Goal: Task Accomplishment & Management: Manage account settings

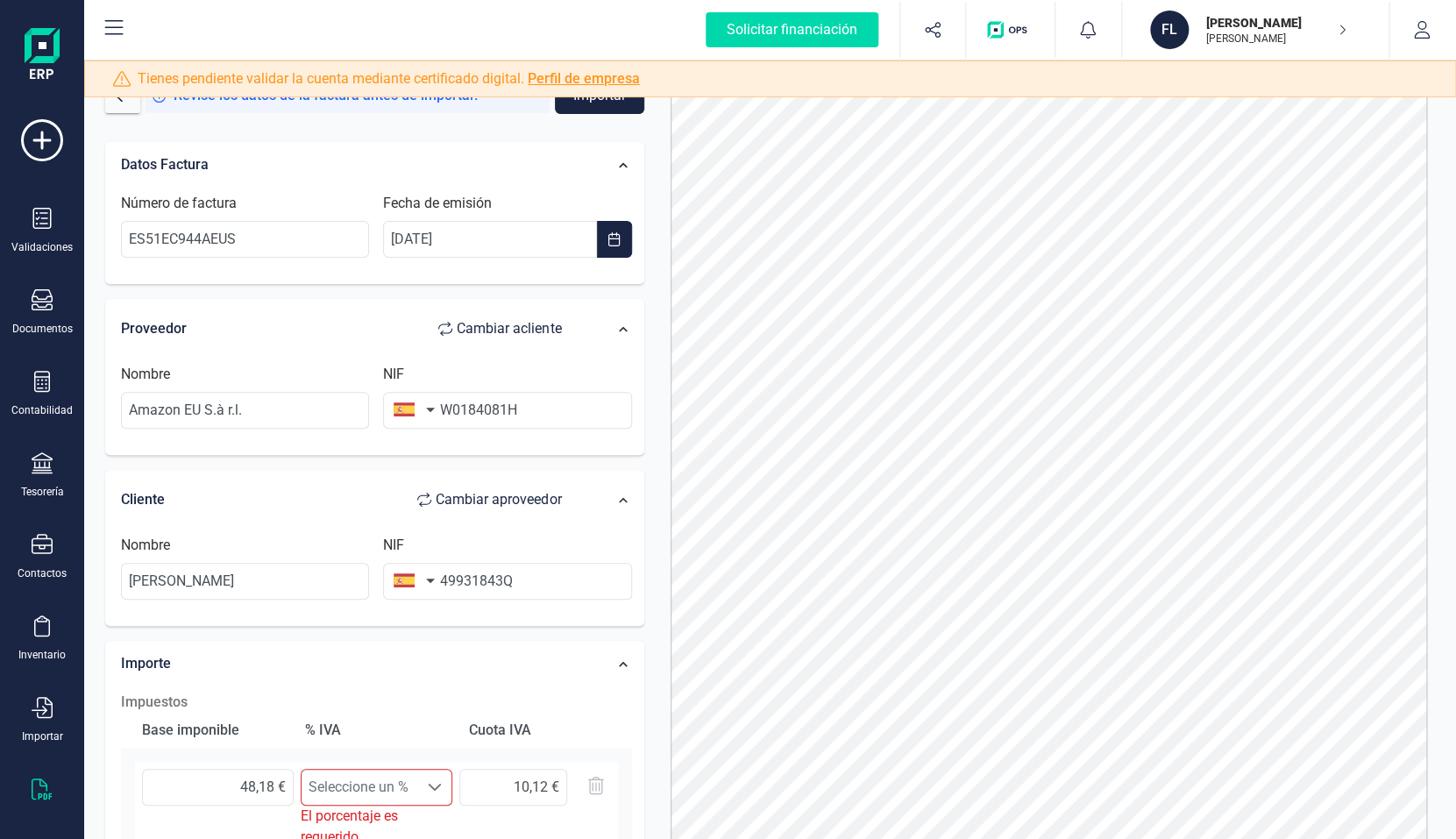
scroll to position [23, 0]
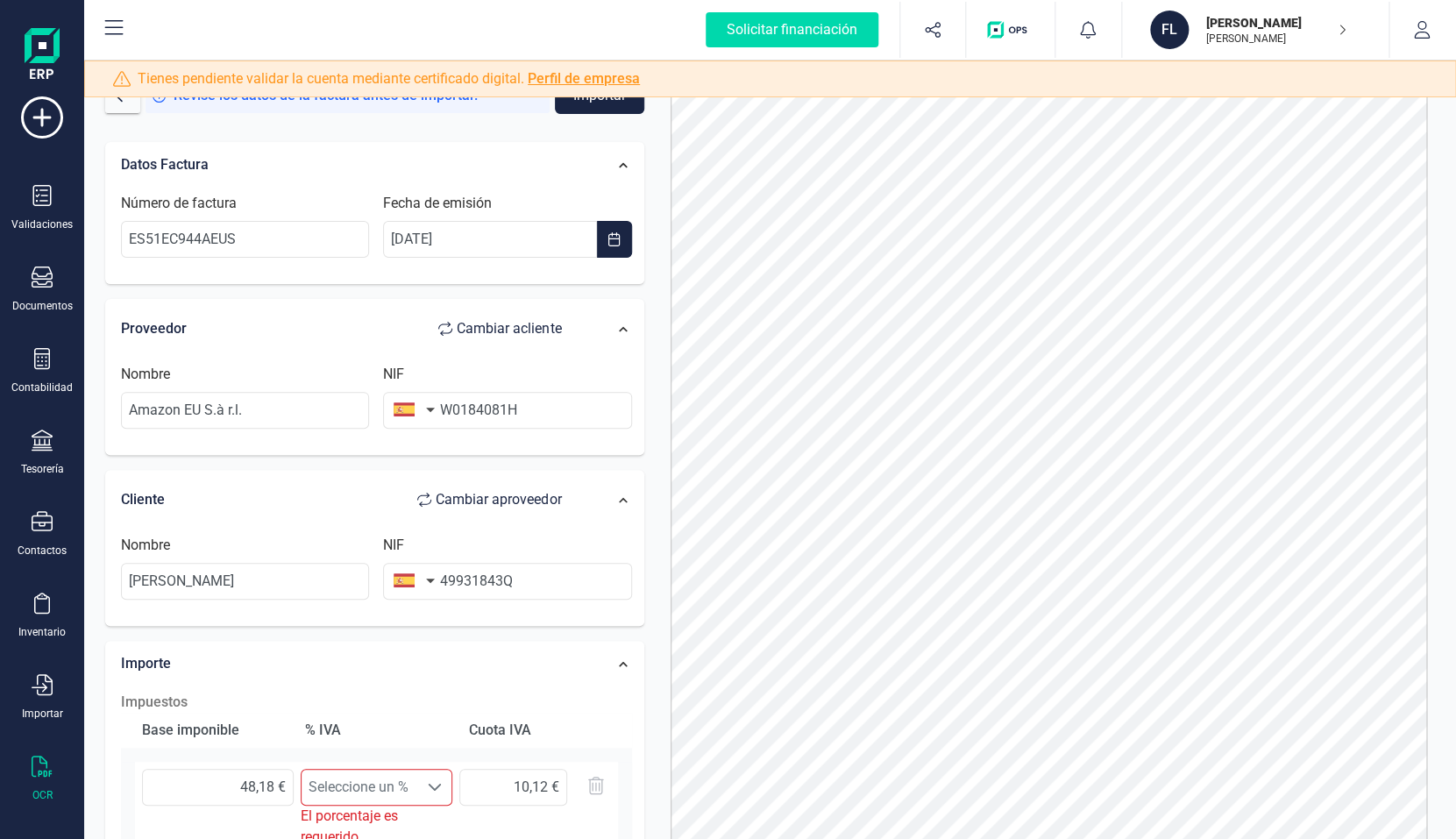
click at [573, 74] on link "Perfil de empresa" at bounding box center [584, 79] width 112 height 17
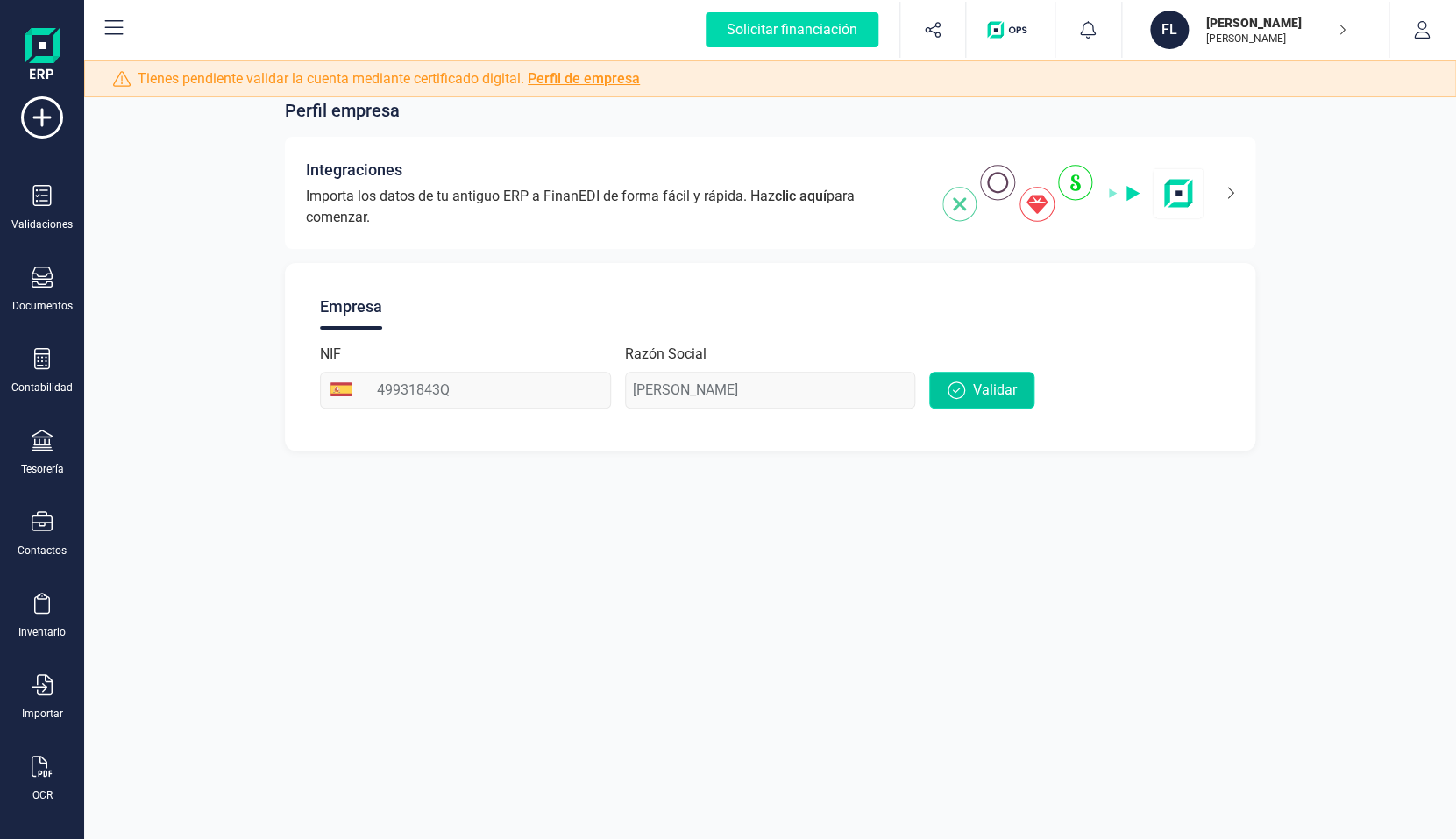
click at [1006, 400] on span "Validar" at bounding box center [994, 390] width 44 height 21
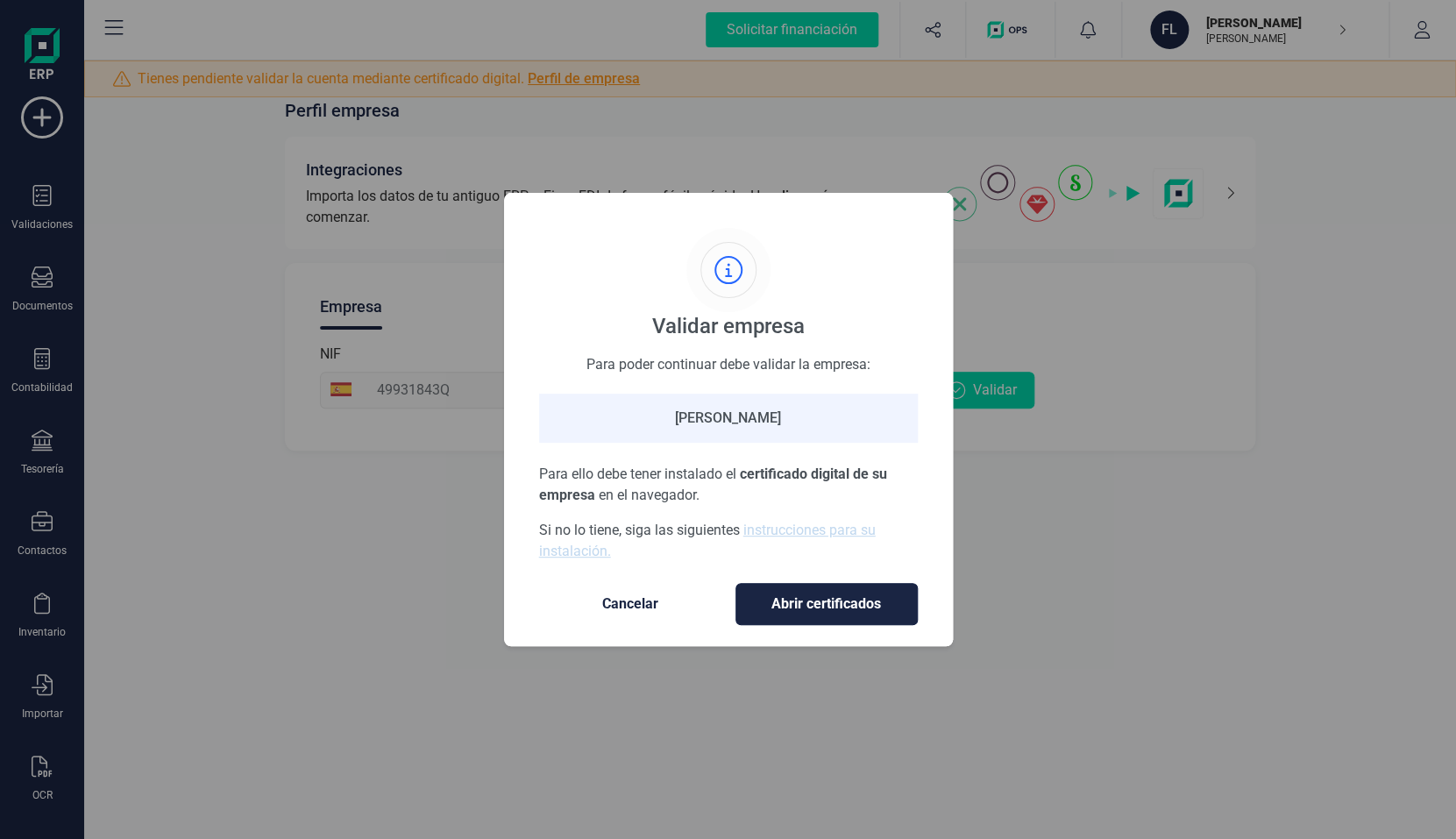
click at [818, 611] on span "Abrir certificados" at bounding box center [827, 604] width 146 height 21
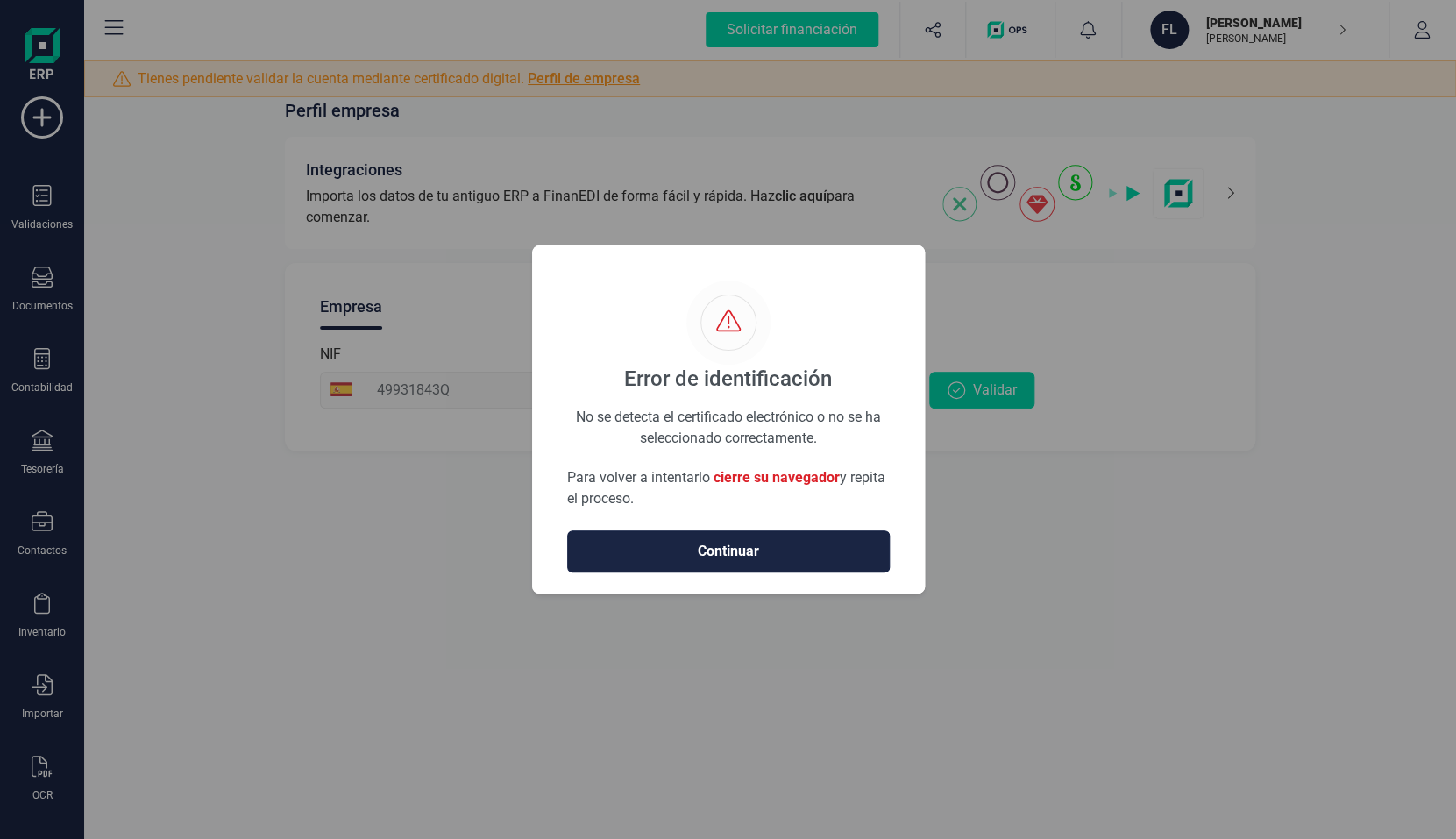
click at [718, 547] on span "Continuar" at bounding box center [728, 551] width 286 height 21
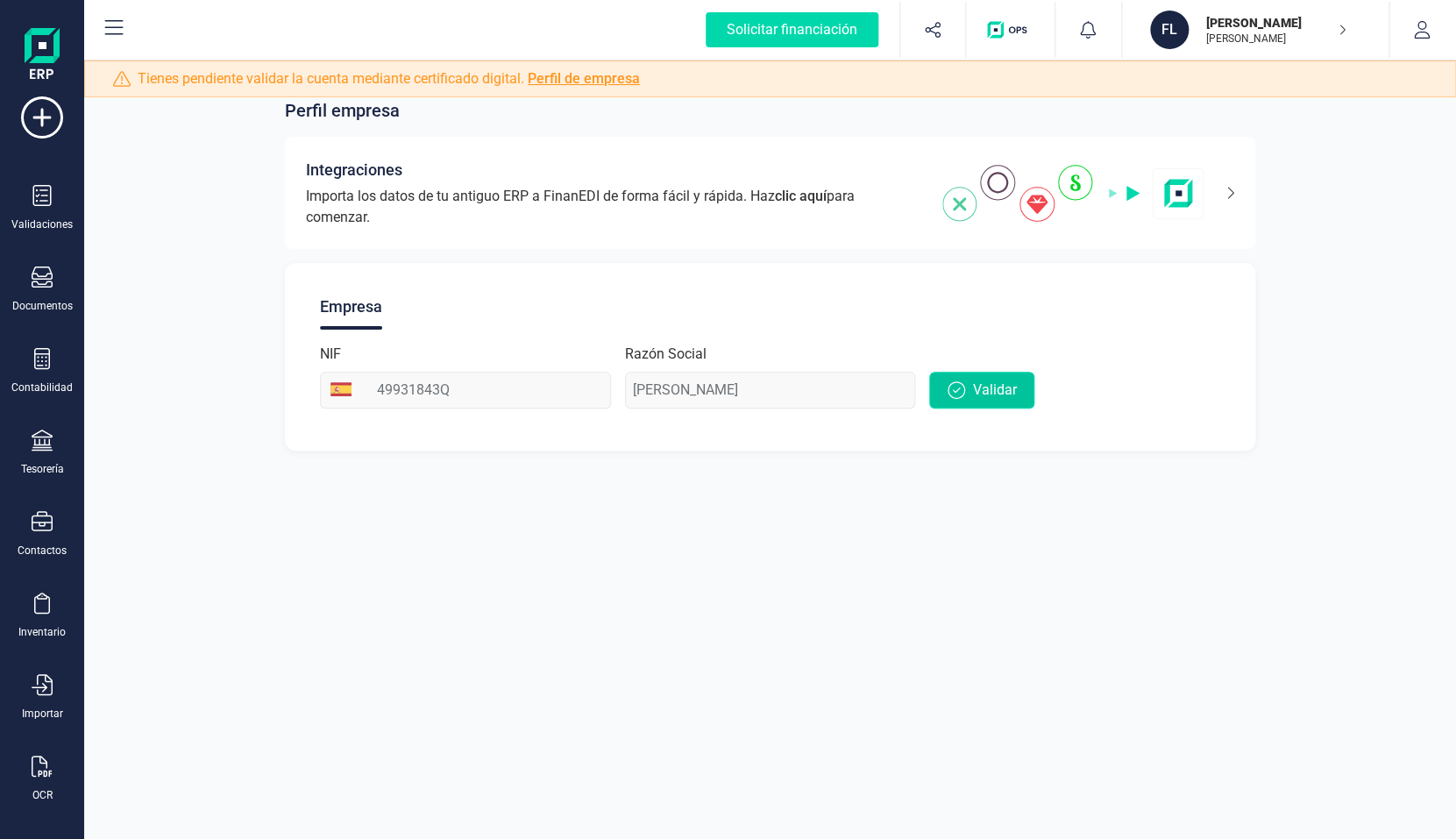
click at [1011, 384] on span "Validar" at bounding box center [994, 390] width 44 height 21
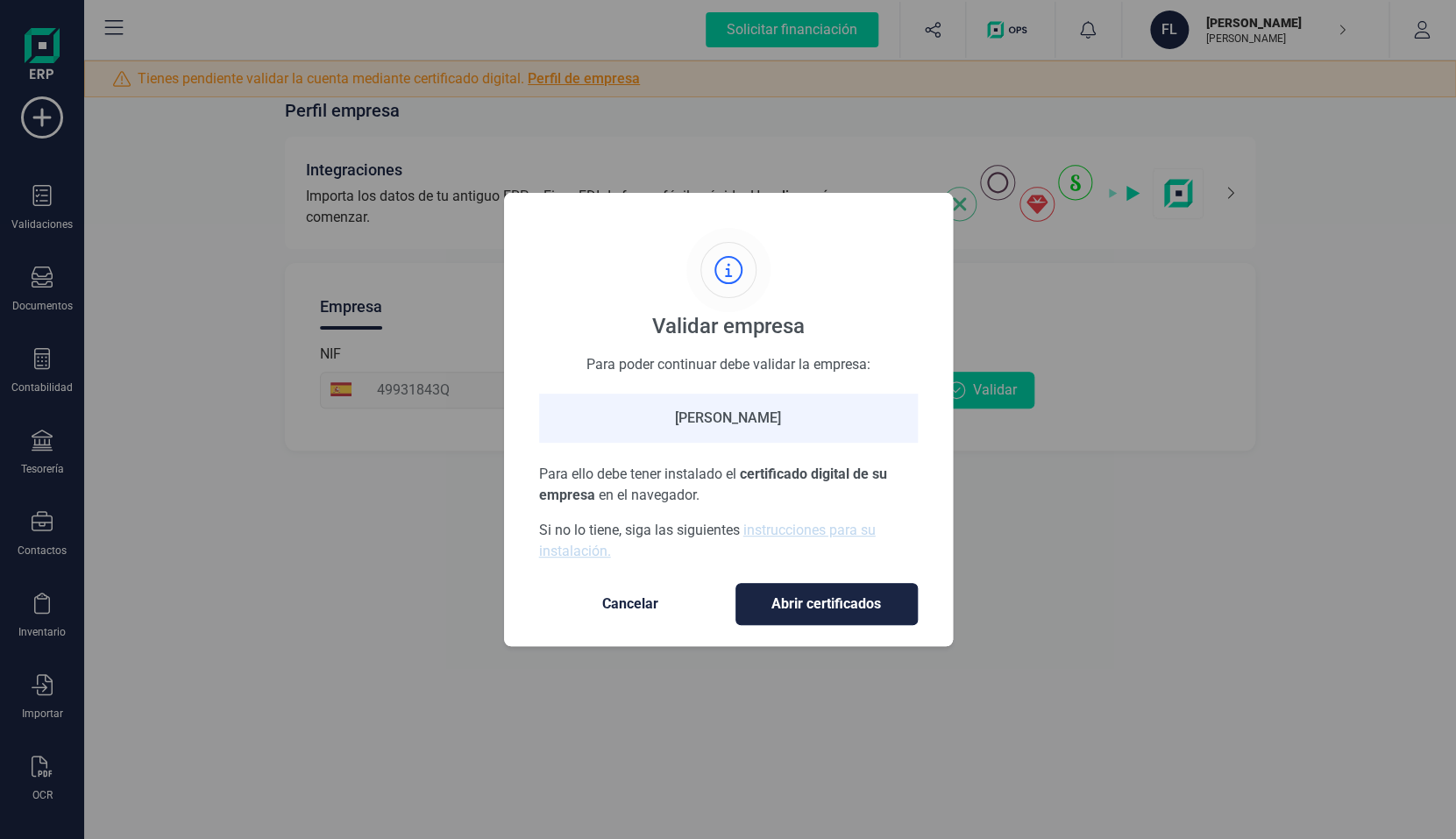
click at [818, 599] on span "Abrir certificados" at bounding box center [827, 604] width 146 height 21
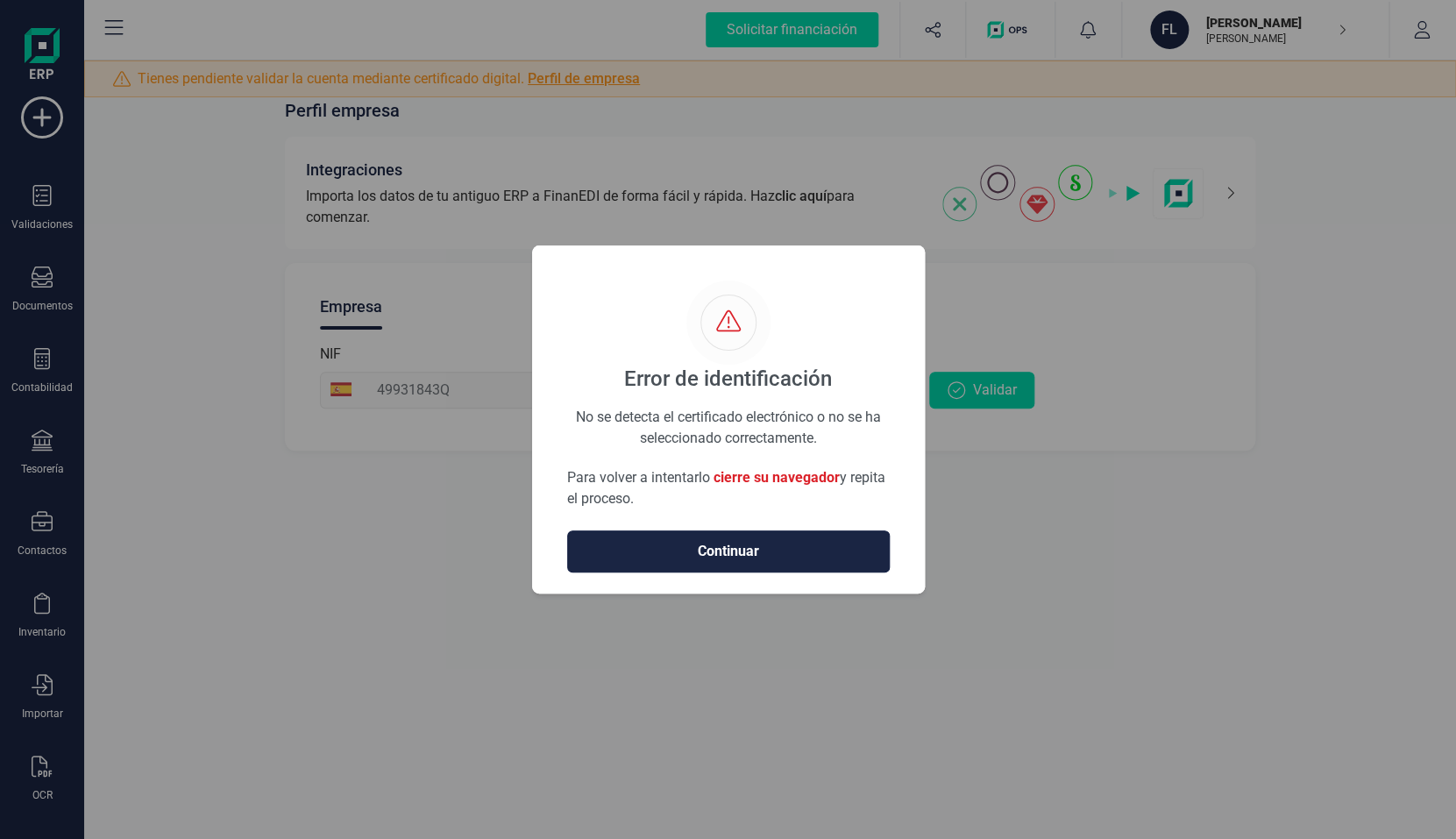
click at [684, 558] on span "Continuar" at bounding box center [728, 551] width 286 height 21
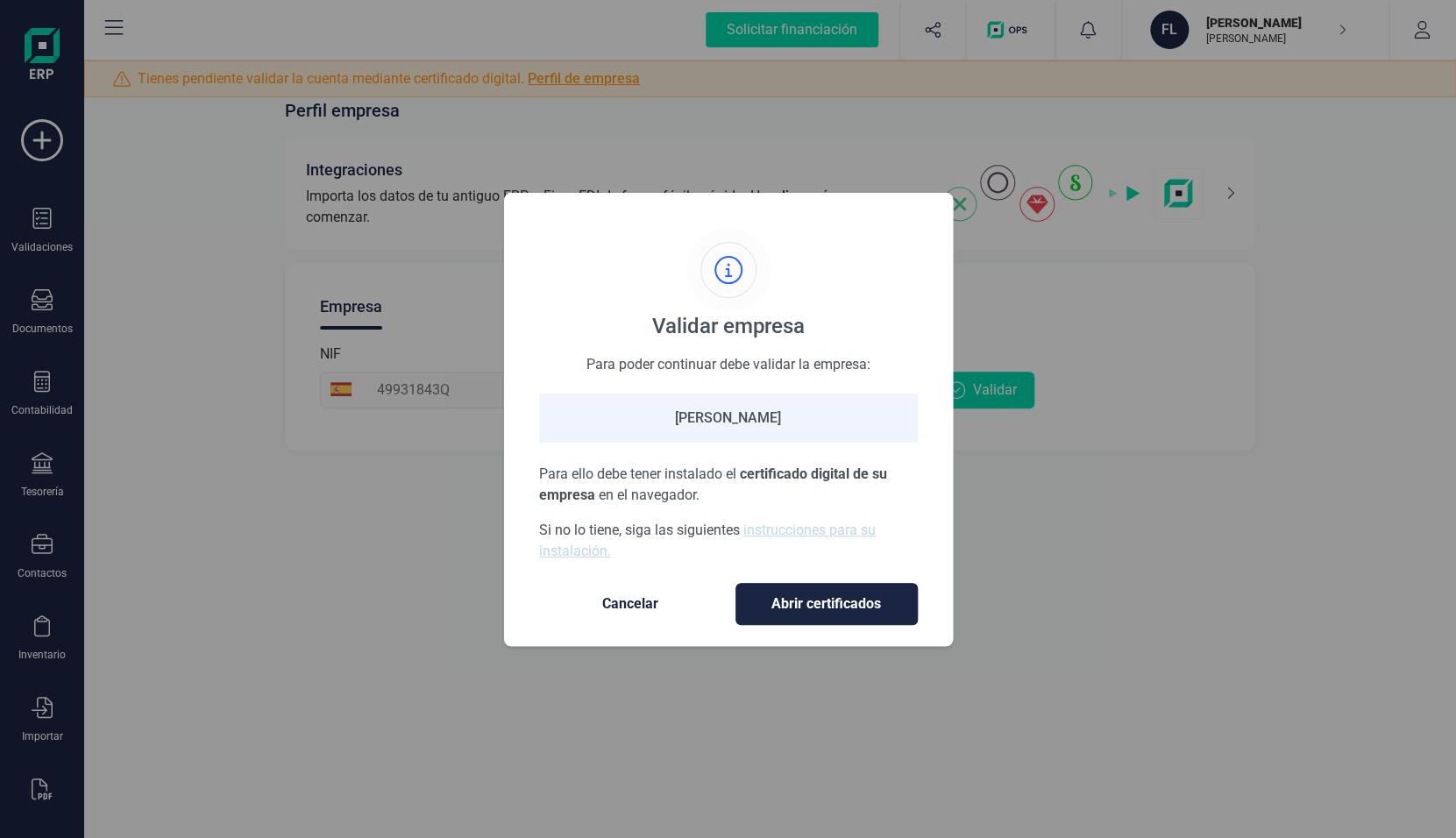
click at [858, 595] on span "Abrir certificados" at bounding box center [827, 604] width 146 height 21
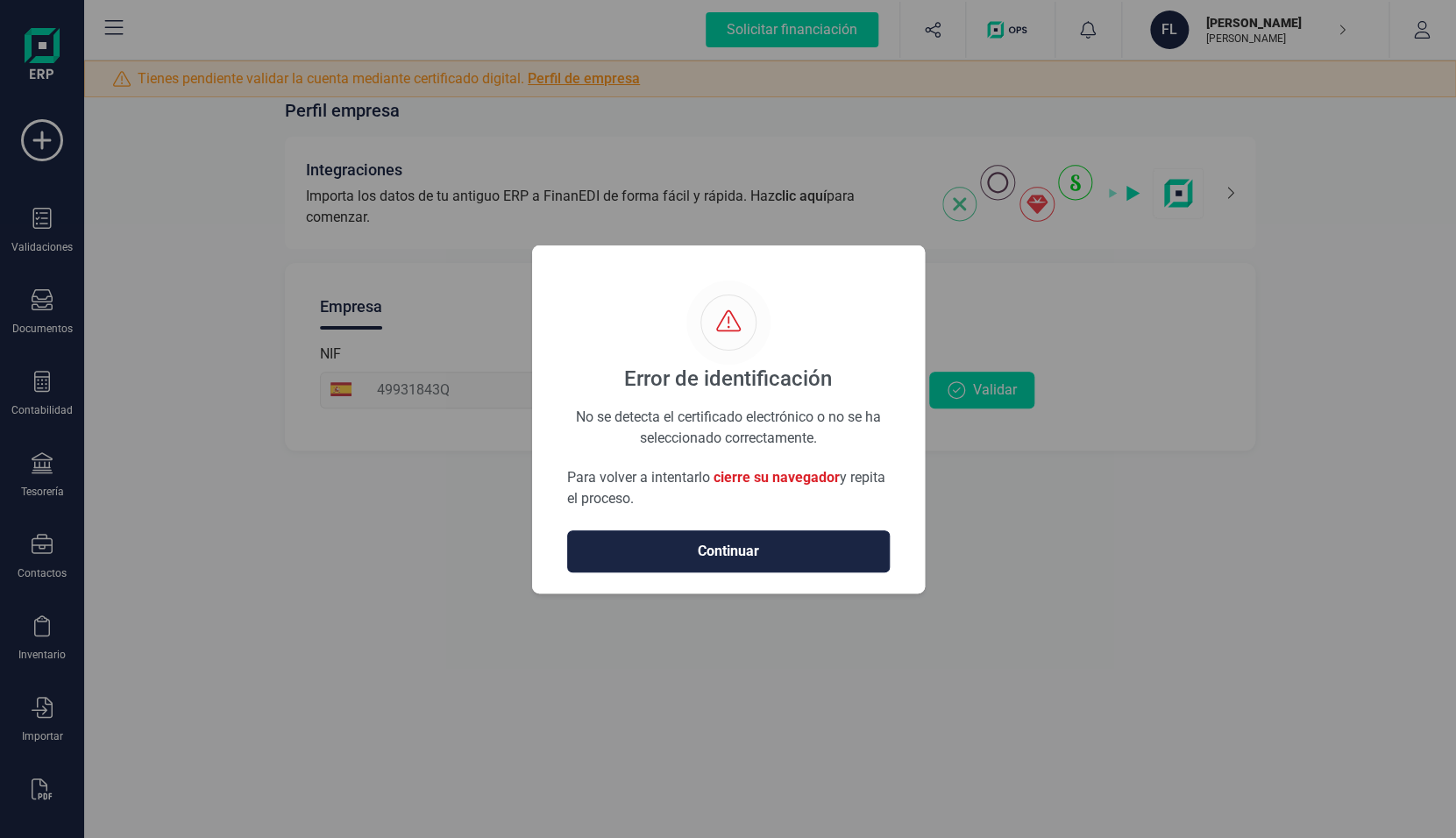
click at [699, 560] on span "Continuar" at bounding box center [728, 551] width 286 height 21
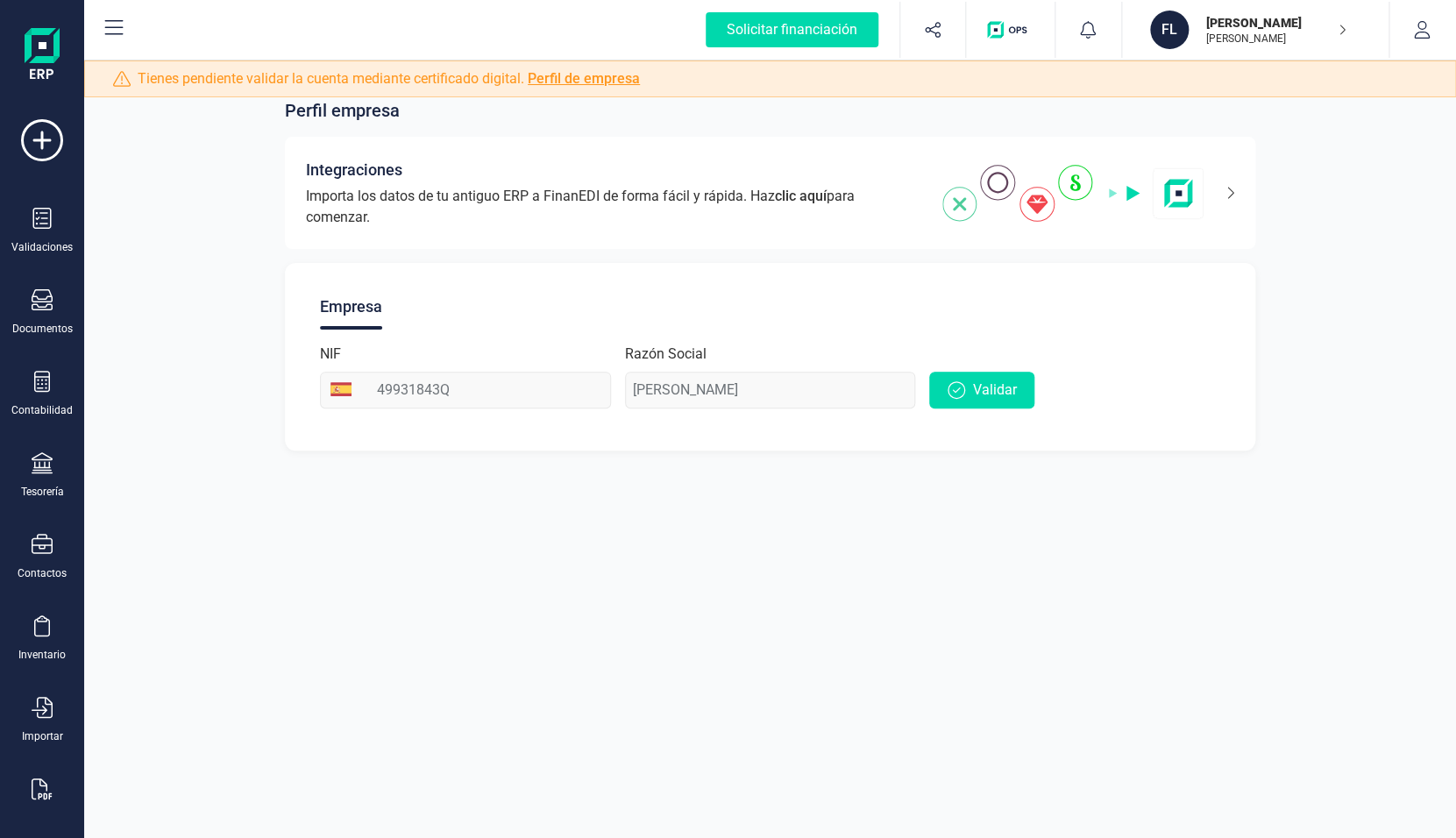
click at [1190, 686] on div "Perfil empresa Integraciones Importa los datos de tu antiguo ERP a FinanEDI de …" at bounding box center [770, 419] width 1372 height 838
click at [229, 152] on div "Perfil empresa Integraciones Importa los datos de tu antiguo ERP a FinanEDI de …" at bounding box center [770, 263] width 1372 height 416
click at [584, 80] on link "Perfil de empresa" at bounding box center [584, 79] width 112 height 17
click at [946, 394] on button "Validar" at bounding box center [981, 389] width 105 height 37
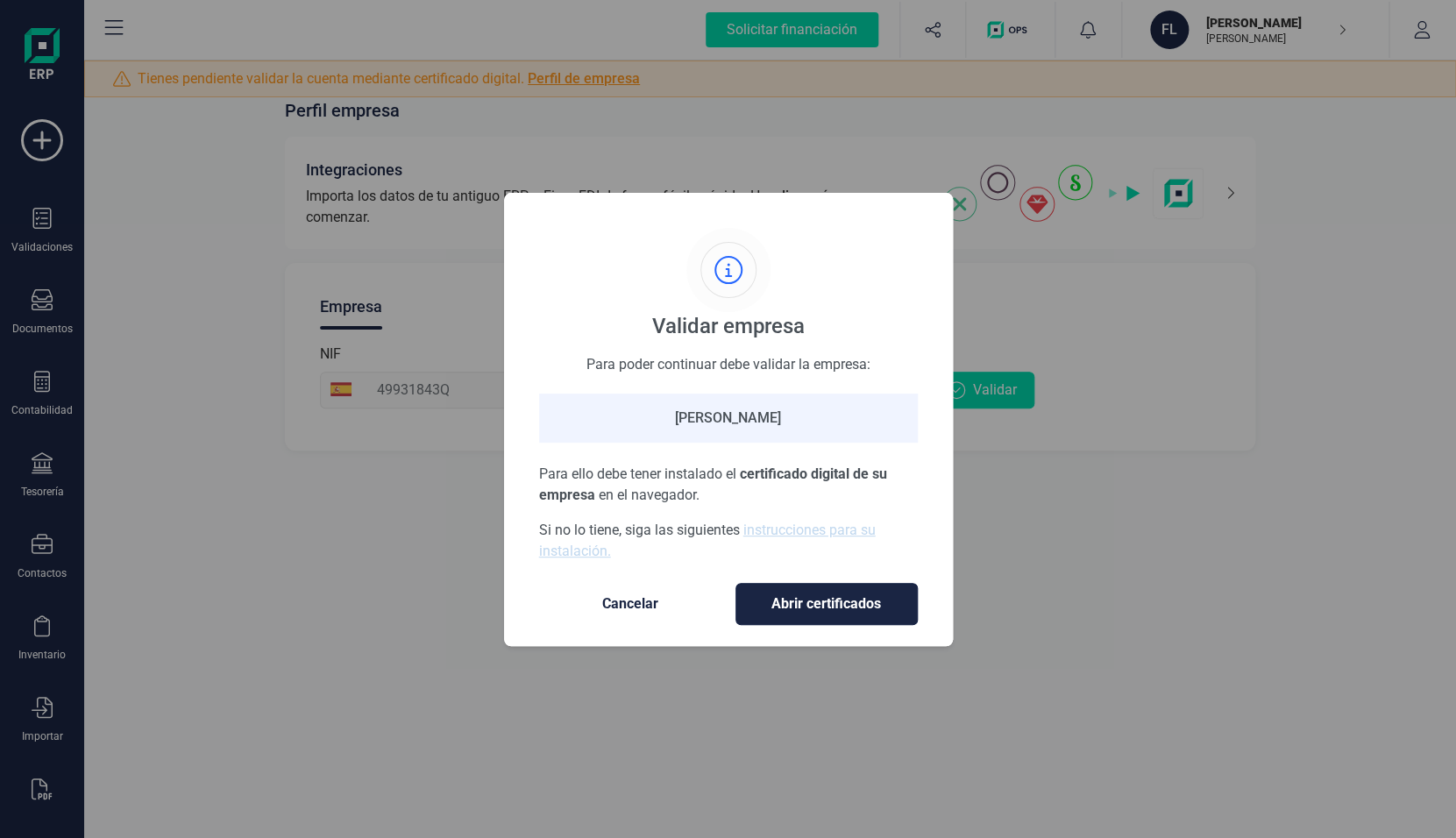
click at [804, 597] on span "Abrir certificados" at bounding box center [827, 604] width 146 height 21
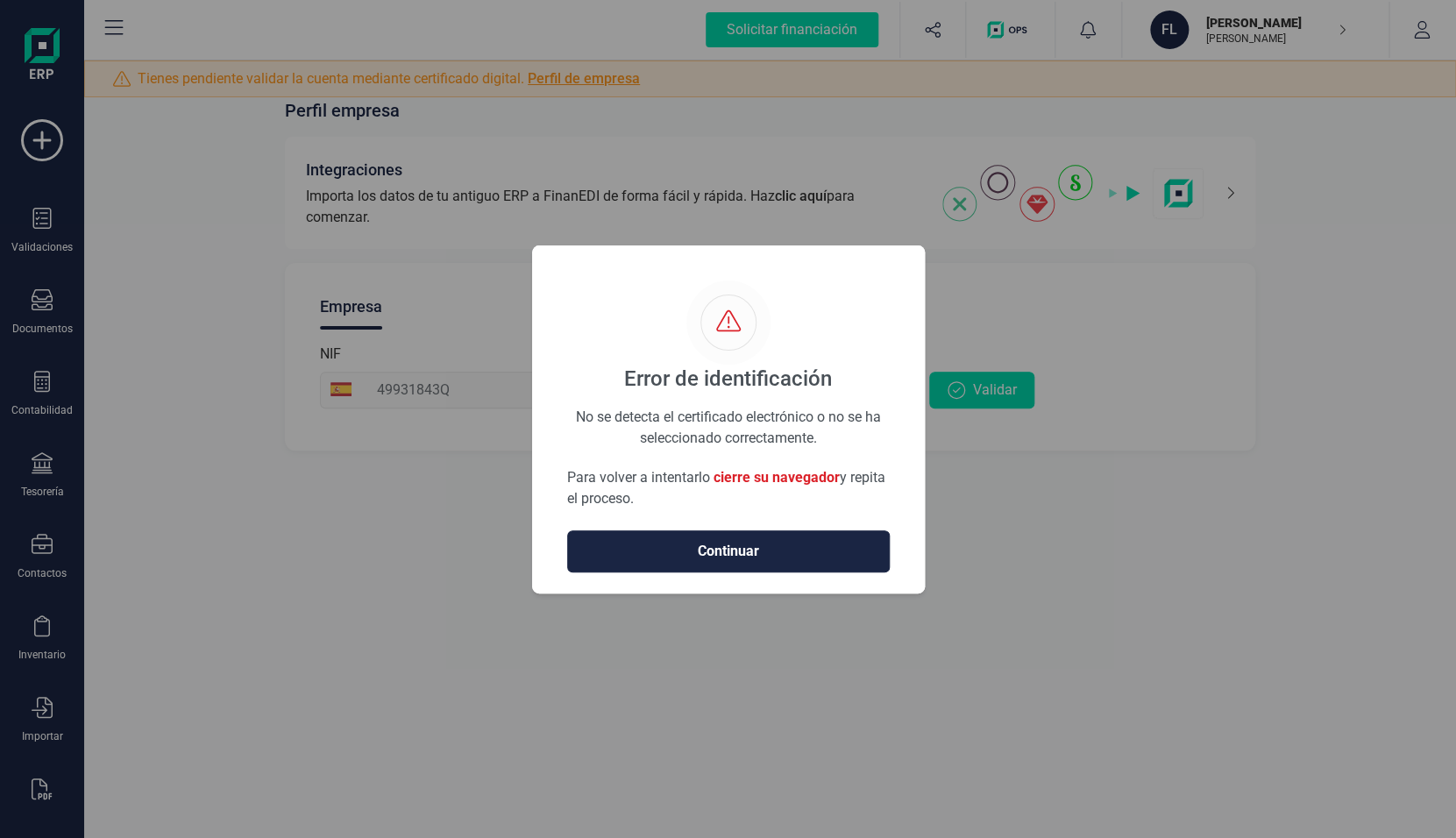
click at [764, 473] on span "cierre su navegador" at bounding box center [776, 477] width 126 height 17
click at [659, 474] on p "Para volver a intentarlo cierre su navegador y repita el proceso." at bounding box center [728, 488] width 323 height 42
click at [689, 558] on span "Continuar" at bounding box center [728, 551] width 286 height 21
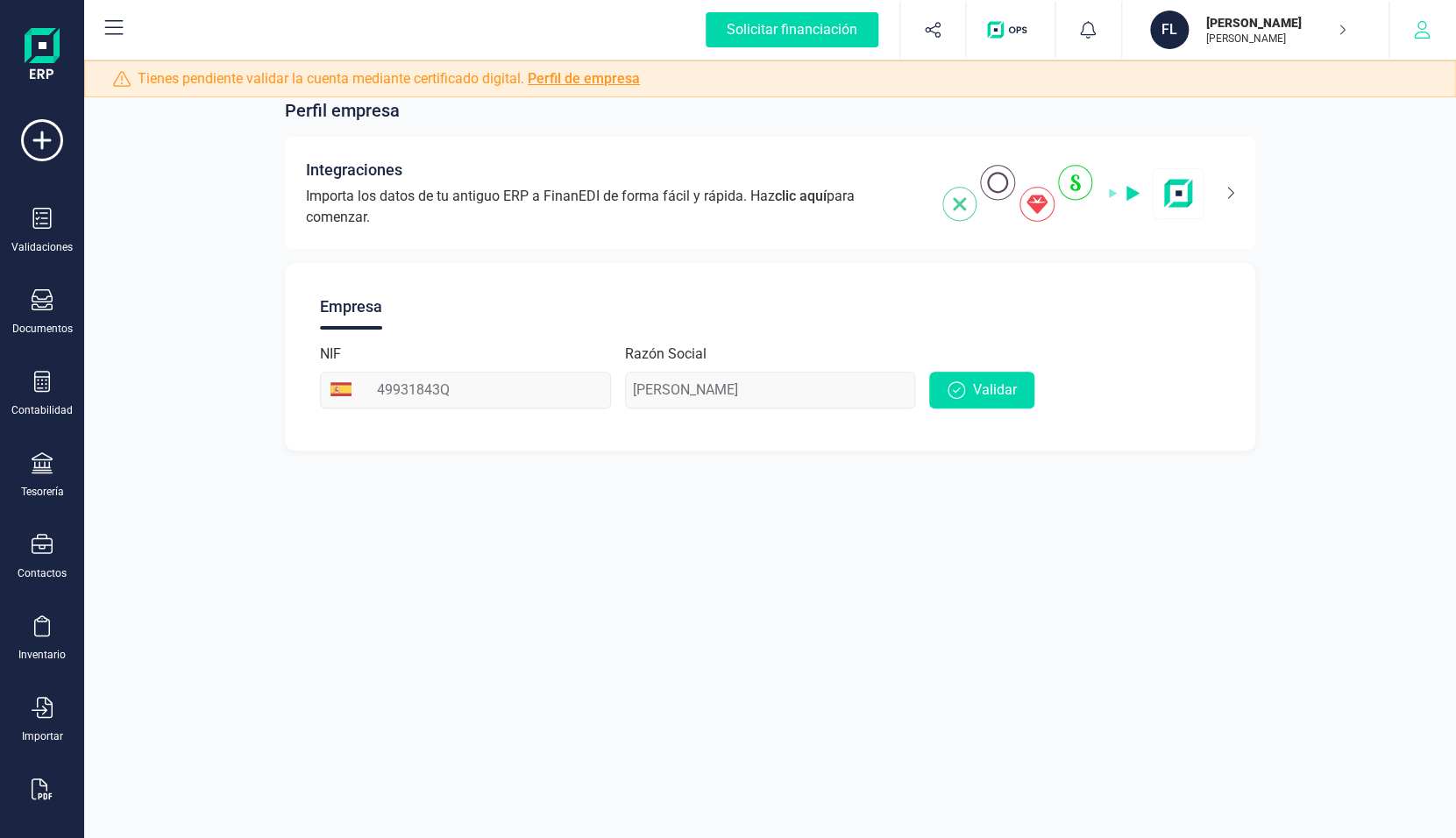
click at [1442, 42] on button "button" at bounding box center [1422, 29] width 65 height 56
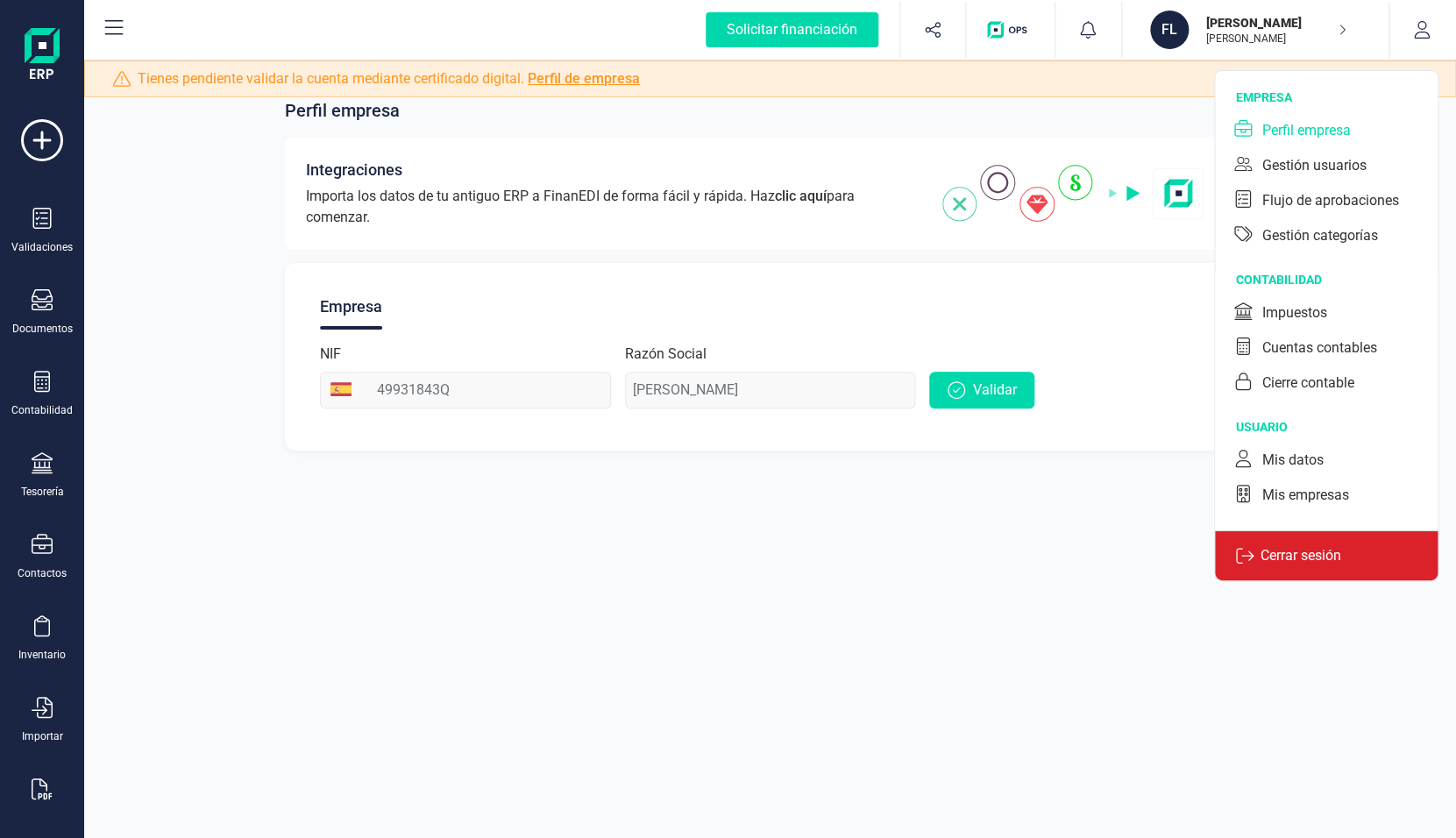
click at [1298, 570] on div "Cerrar sesión" at bounding box center [1326, 555] width 223 height 50
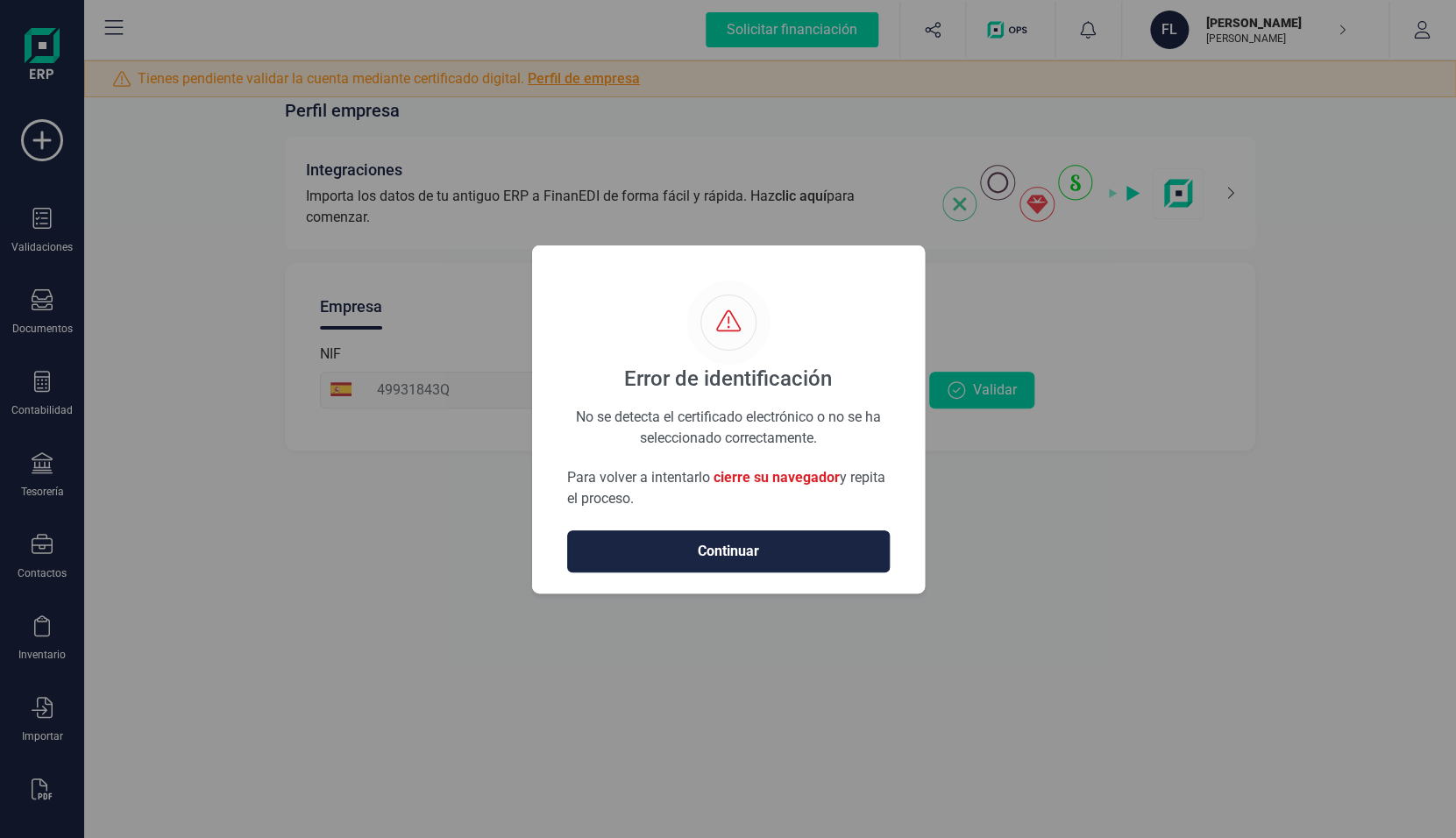
click at [744, 557] on span "Continuar" at bounding box center [728, 551] width 286 height 21
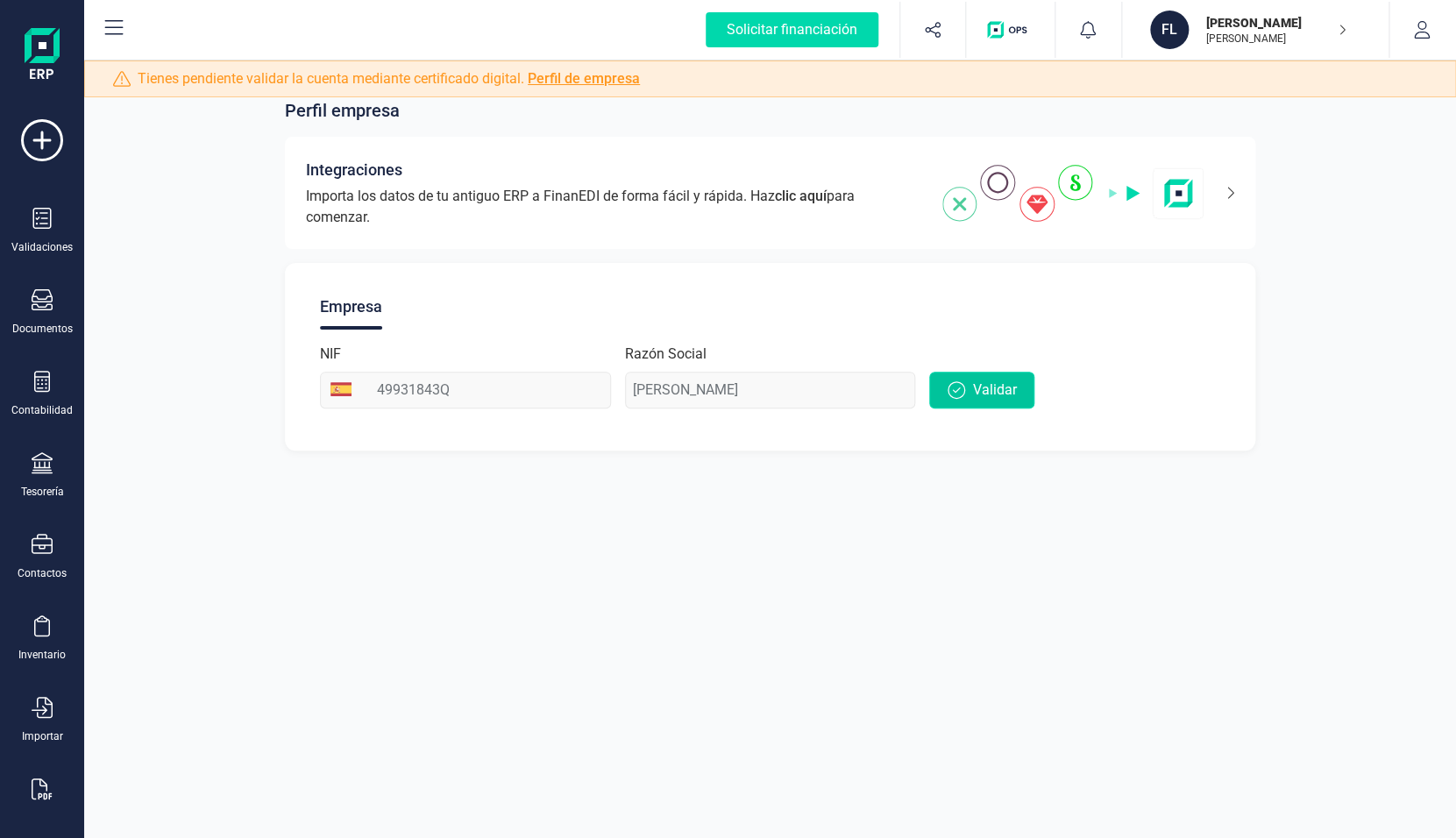
click at [1004, 394] on span "Validar" at bounding box center [994, 390] width 44 height 21
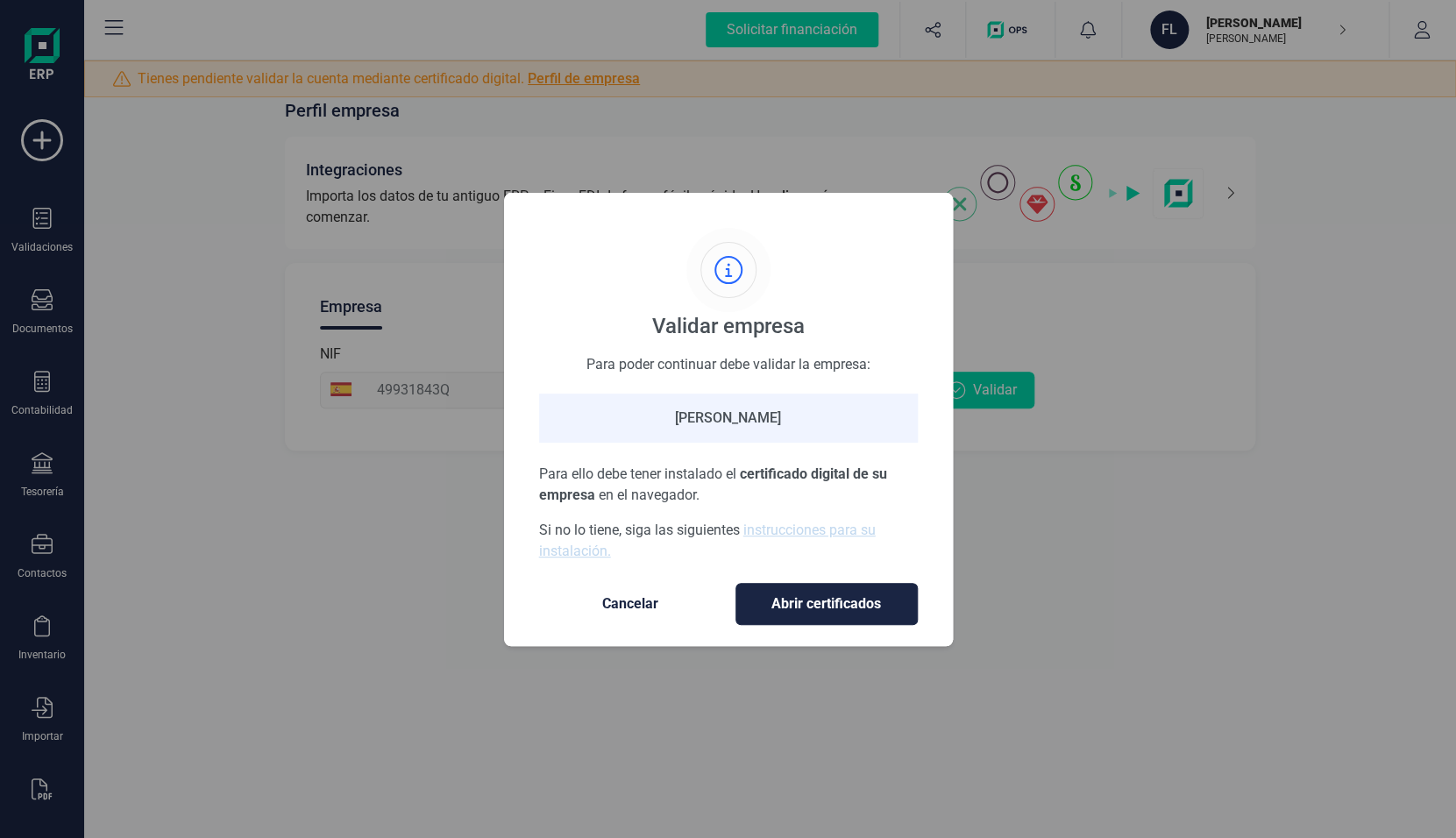
click at [631, 600] on span "Cancelar" at bounding box center [630, 604] width 147 height 21
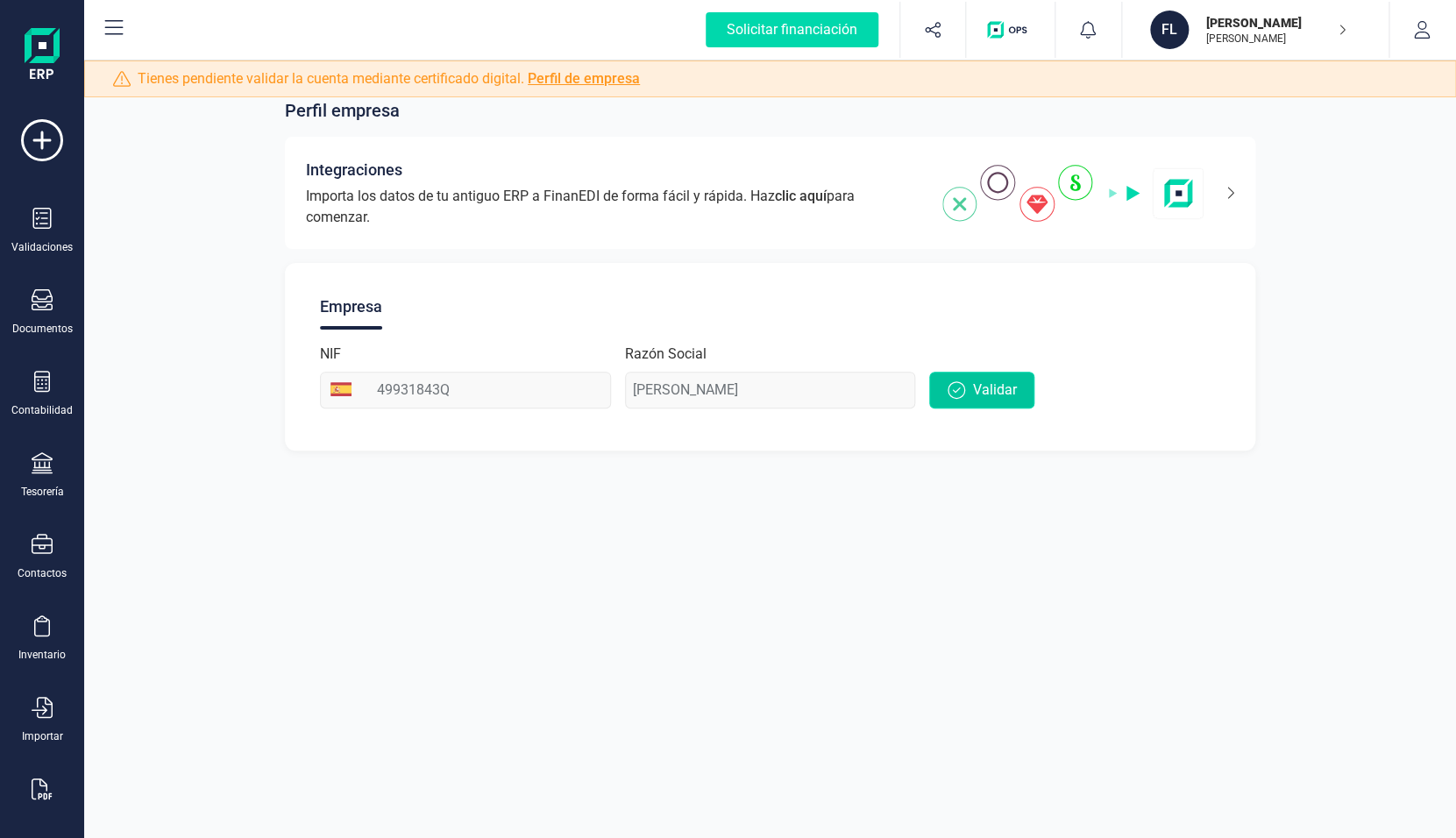
click at [987, 391] on span "Validar" at bounding box center [994, 390] width 44 height 21
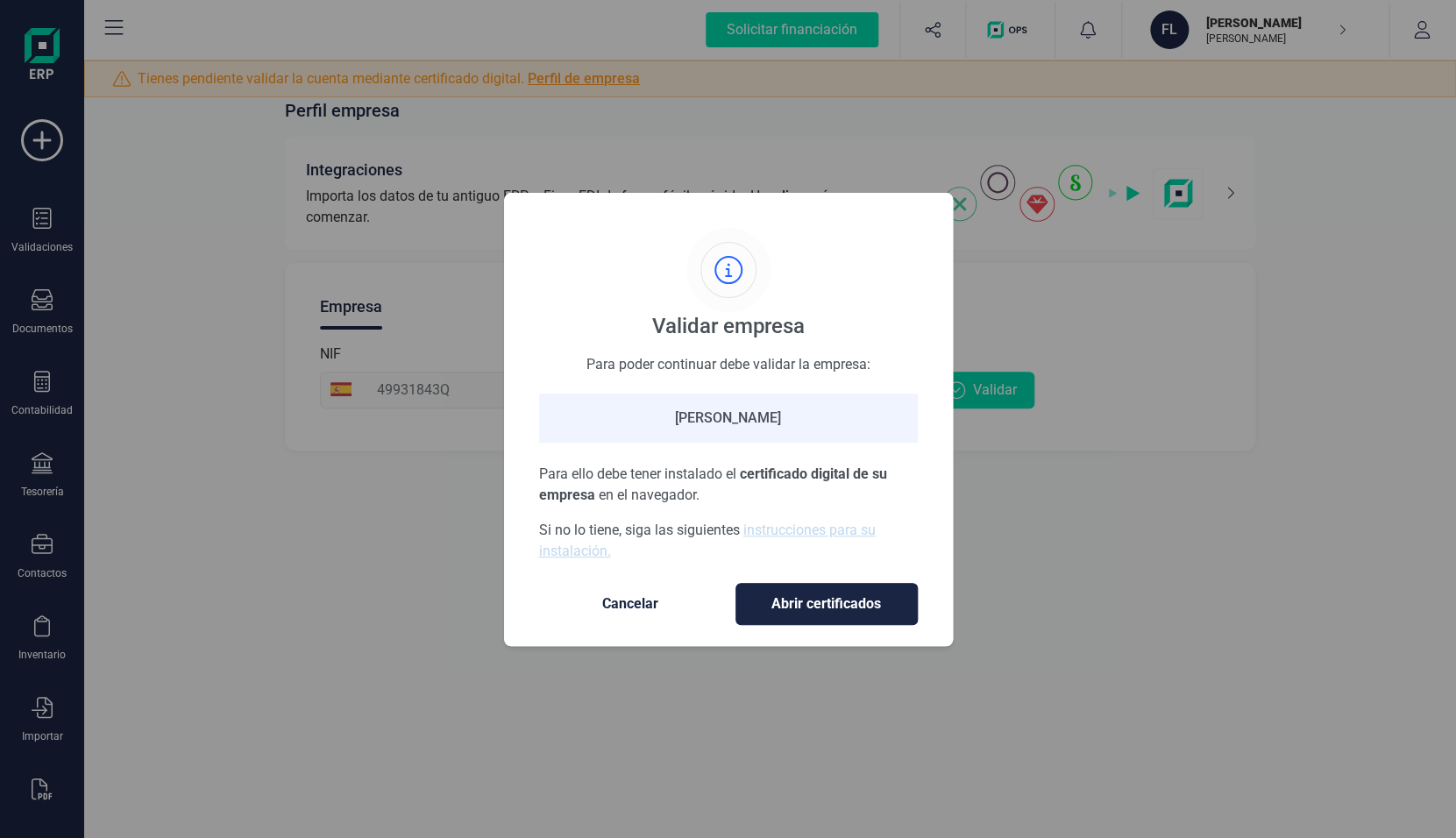
click at [873, 592] on button "Abrir certificados" at bounding box center [827, 603] width 183 height 42
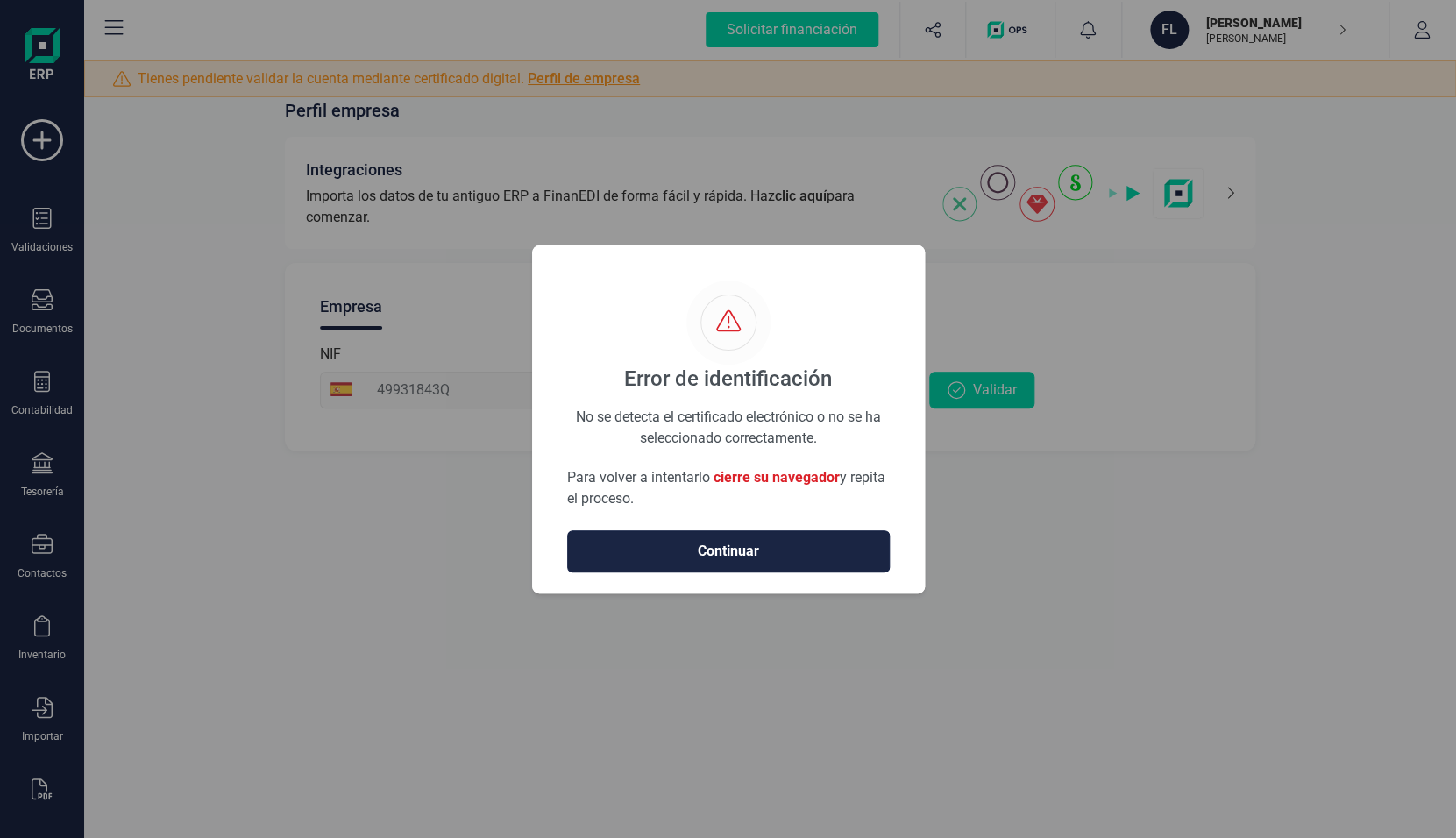
click at [776, 557] on span "Continuar" at bounding box center [728, 551] width 286 height 21
